Goal: Find specific page/section: Find specific page/section

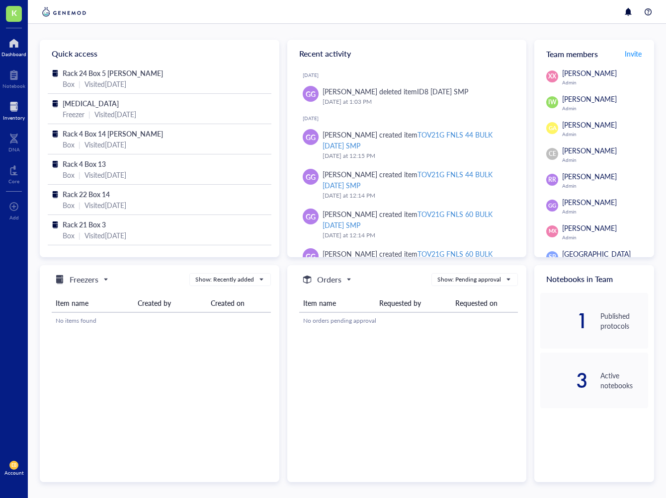
click at [14, 110] on div at bounding box center [14, 107] width 22 height 16
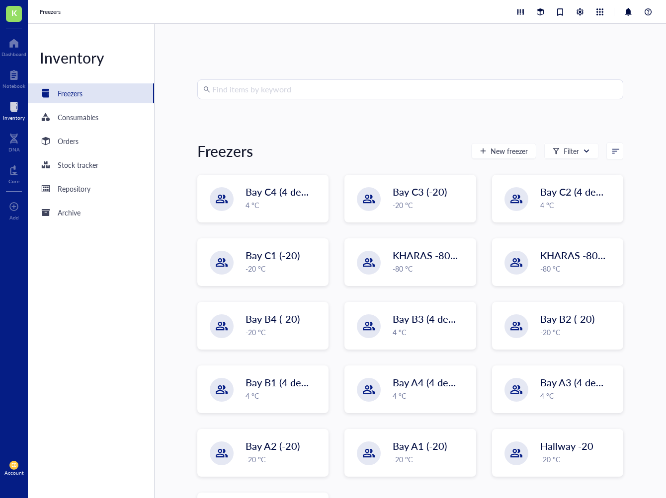
click at [436, 93] on input "search" at bounding box center [414, 89] width 405 height 19
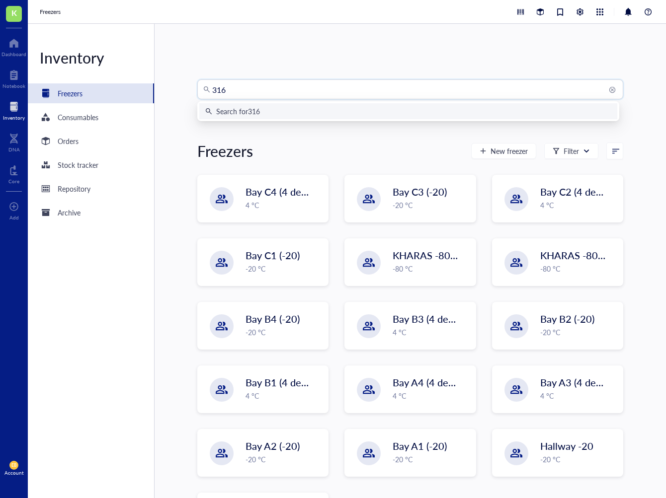
type input "3167"
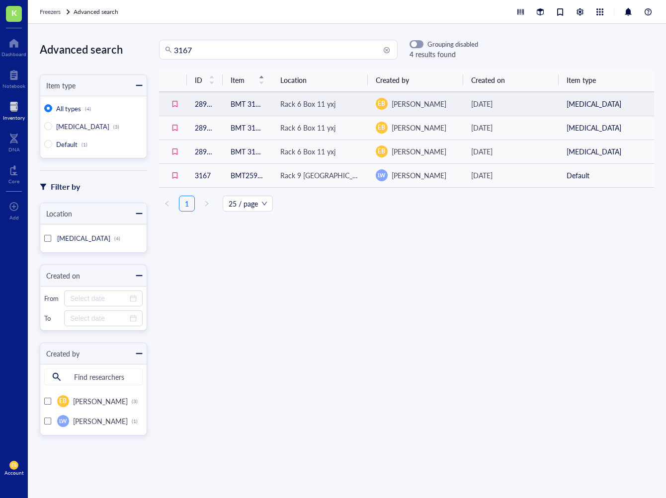
click at [251, 106] on td "BMT 3167R spl [DATE]" at bounding box center [248, 104] width 50 height 24
